Goal: Task Accomplishment & Management: Manage account settings

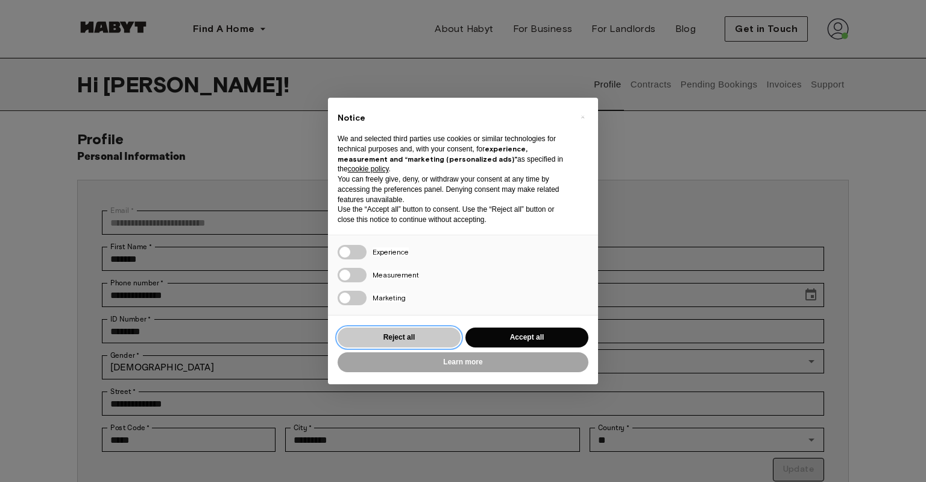
click at [407, 341] on button "Reject all" at bounding box center [399, 337] width 123 height 20
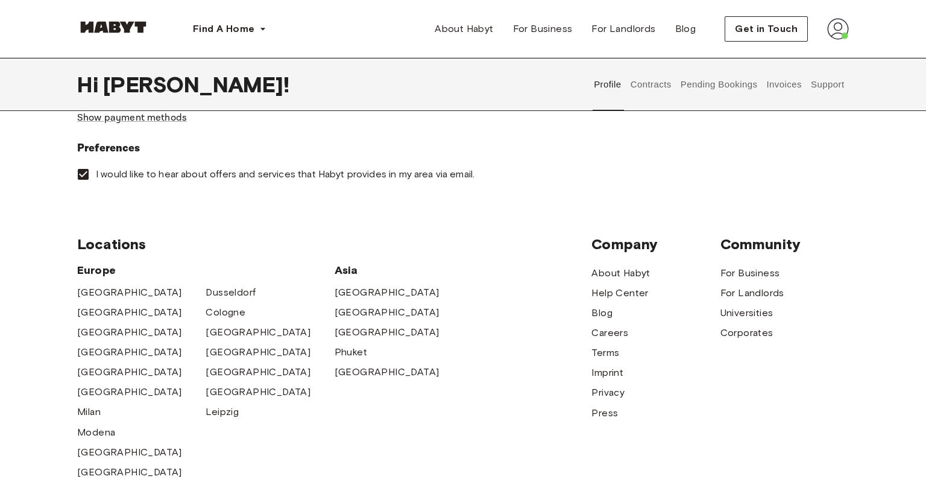
scroll to position [445, 0]
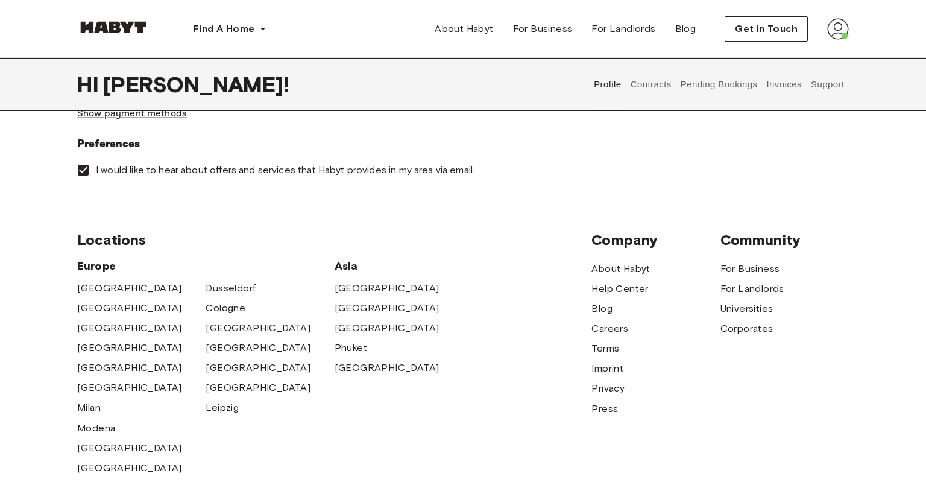
click at [650, 88] on button "Contracts" at bounding box center [651, 84] width 44 height 53
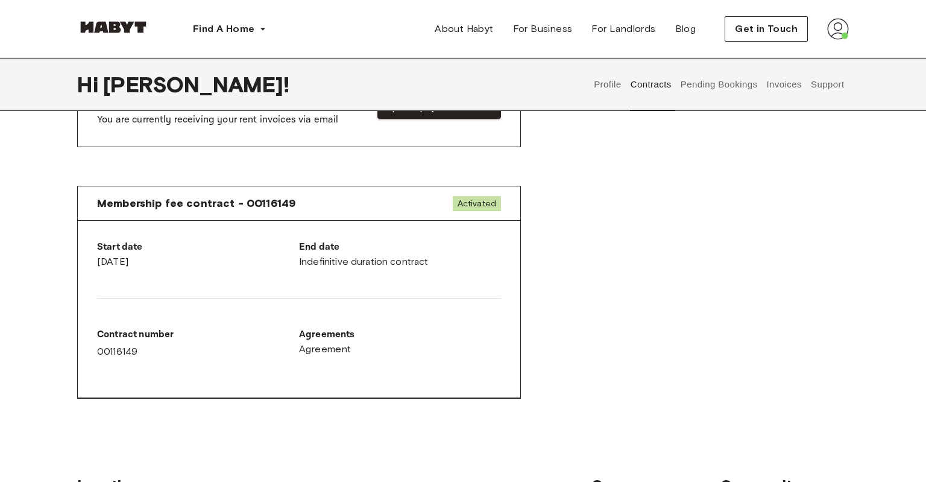
scroll to position [508, 0]
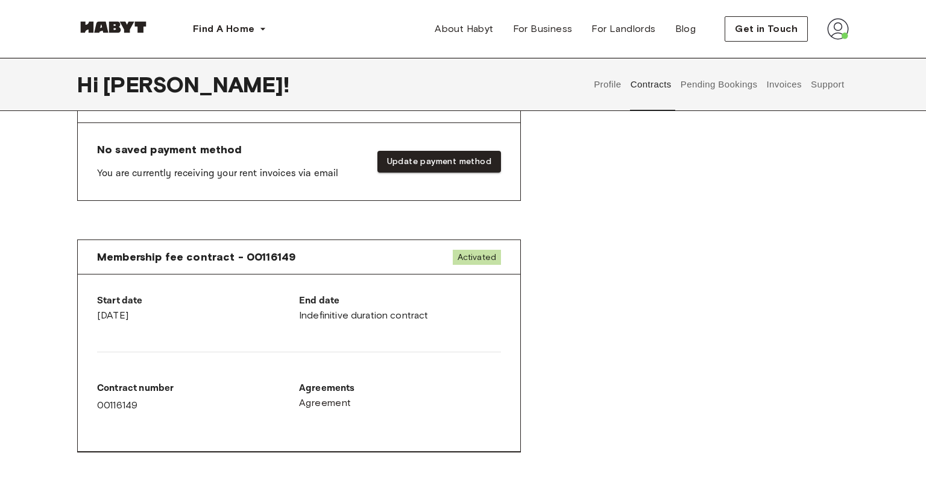
click at [810, 76] on button "Support" at bounding box center [827, 84] width 37 height 53
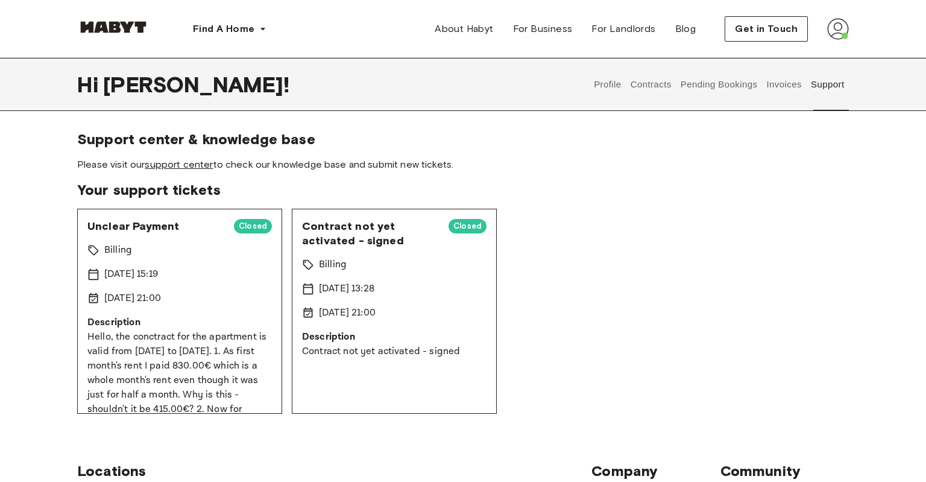
click at [201, 161] on link "support center" at bounding box center [179, 164] width 68 height 11
click at [623, 84] on div "Profile Contracts Pending Bookings Invoices Support" at bounding box center [719, 84] width 259 height 53
click at [602, 89] on button "Profile" at bounding box center [608, 84] width 31 height 53
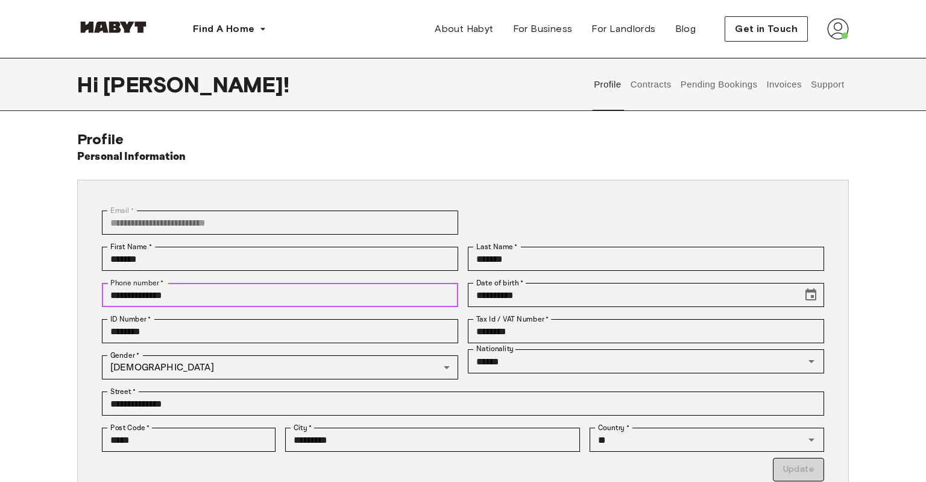
drag, startPoint x: 201, startPoint y: 292, endPoint x: 46, endPoint y: 295, distance: 155.0
click at [46, 295] on div "**********" at bounding box center [463, 379] width 868 height 498
drag, startPoint x: 186, startPoint y: 289, endPoint x: 69, endPoint y: 293, distance: 117.6
click at [102, 293] on input "**********" at bounding box center [280, 295] width 356 height 24
